Goal: Information Seeking & Learning: Compare options

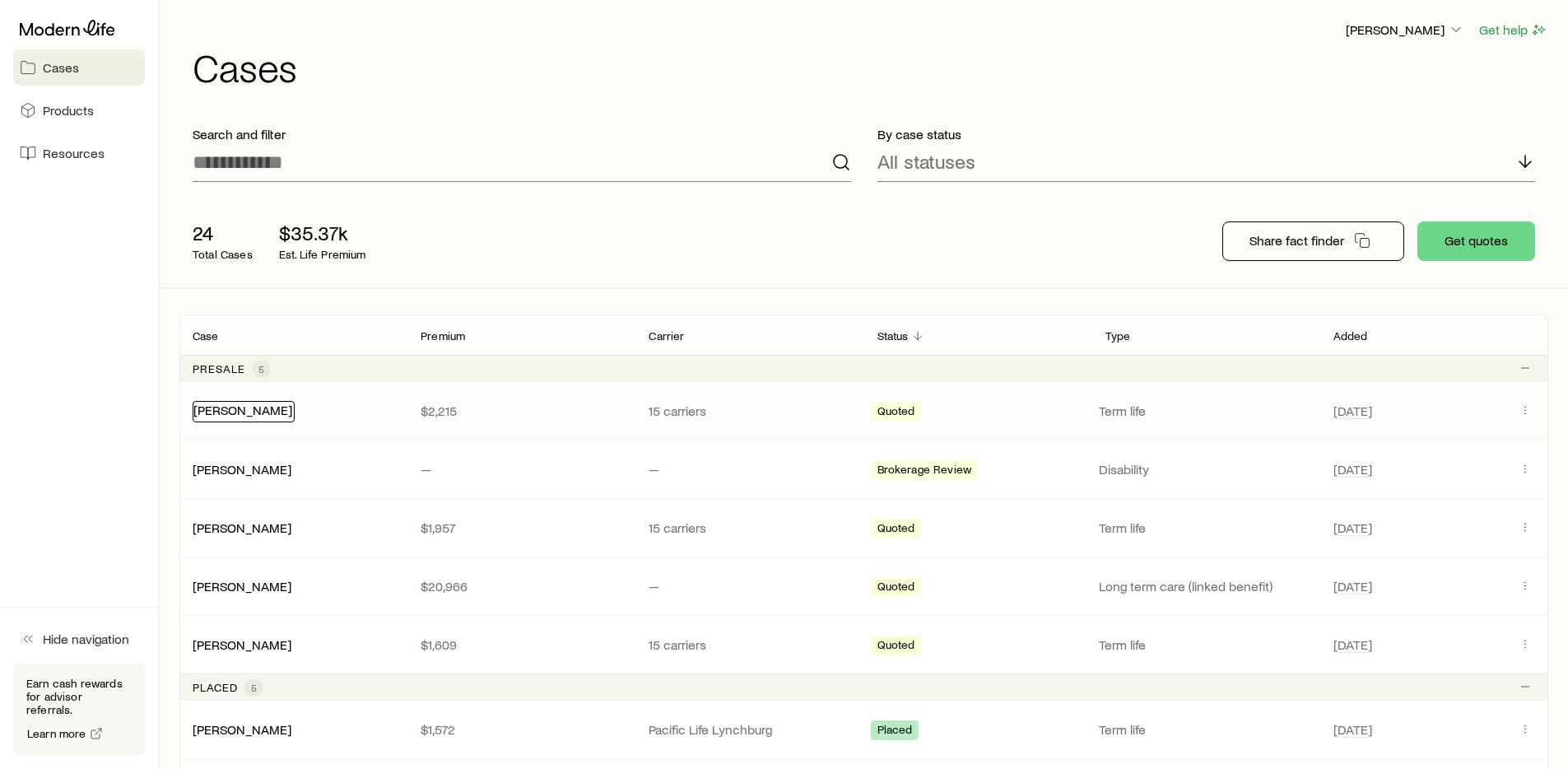
click at [268, 407] on link "[PERSON_NAME]" at bounding box center [243, 409] width 99 height 16
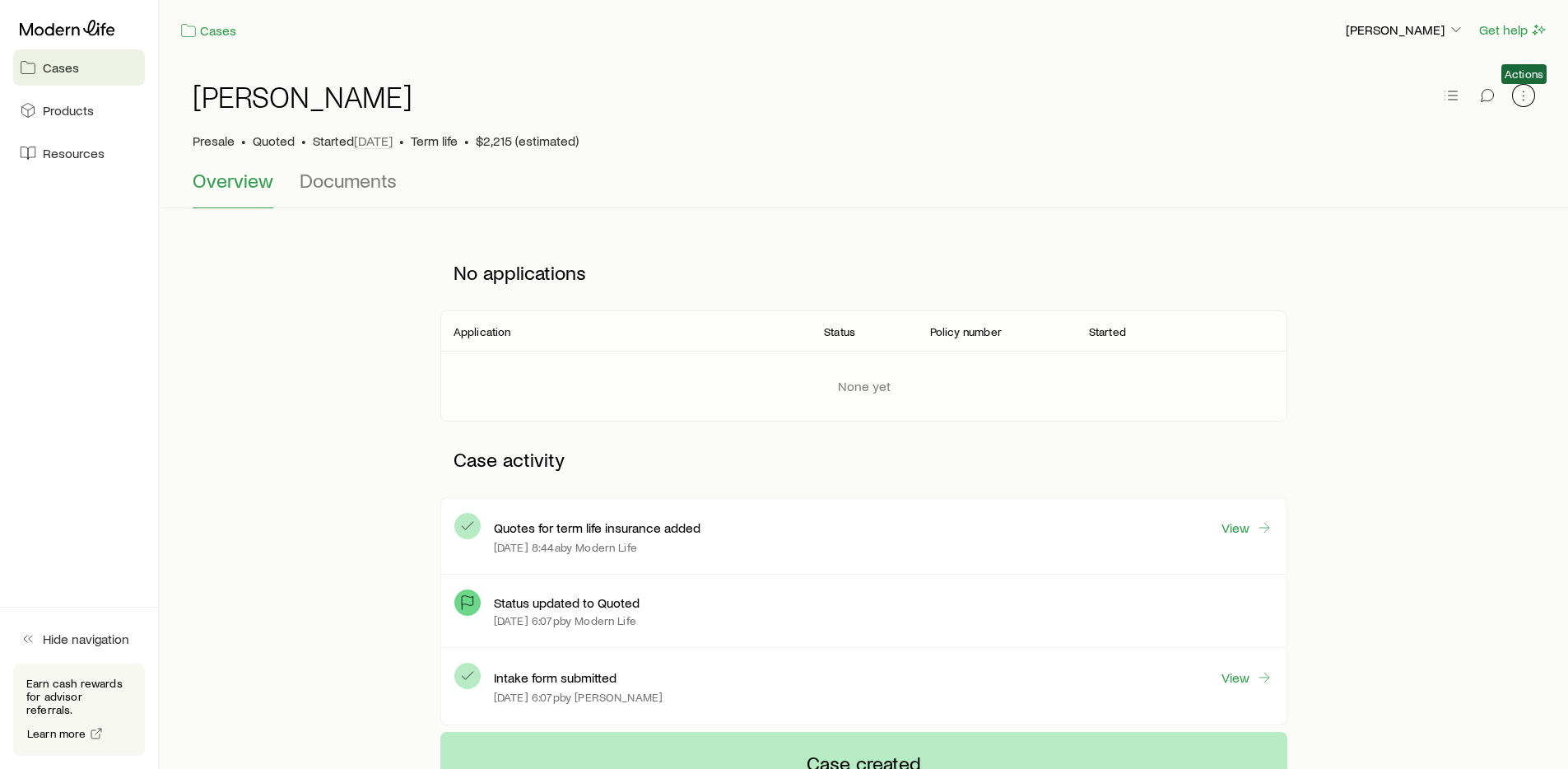
click at [1529, 97] on icon "button" at bounding box center [1523, 95] width 17 height 17
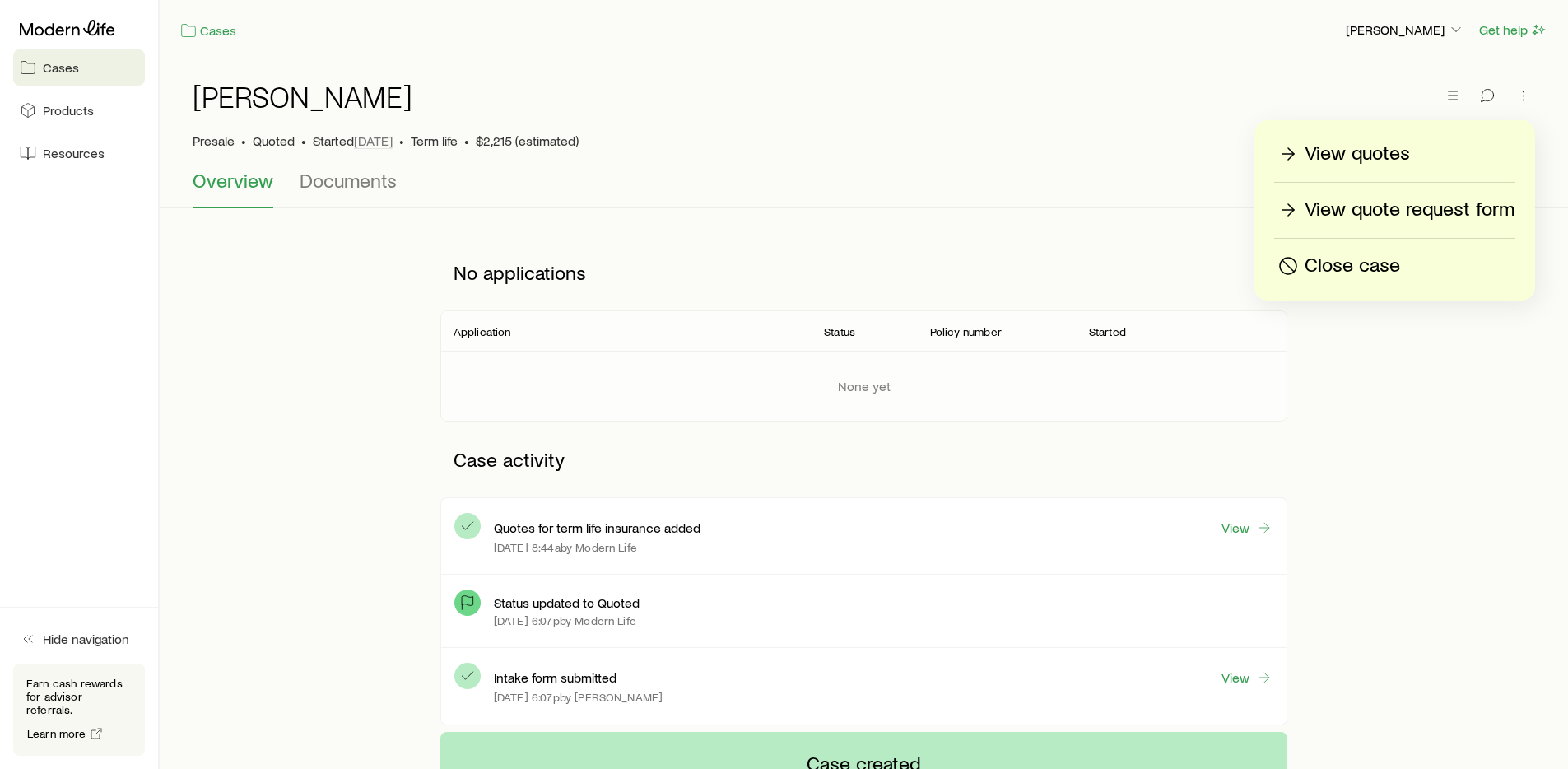
click at [1377, 150] on p "View quotes" at bounding box center [1357, 153] width 106 height 27
